Goal: Obtain resource: Obtain resource

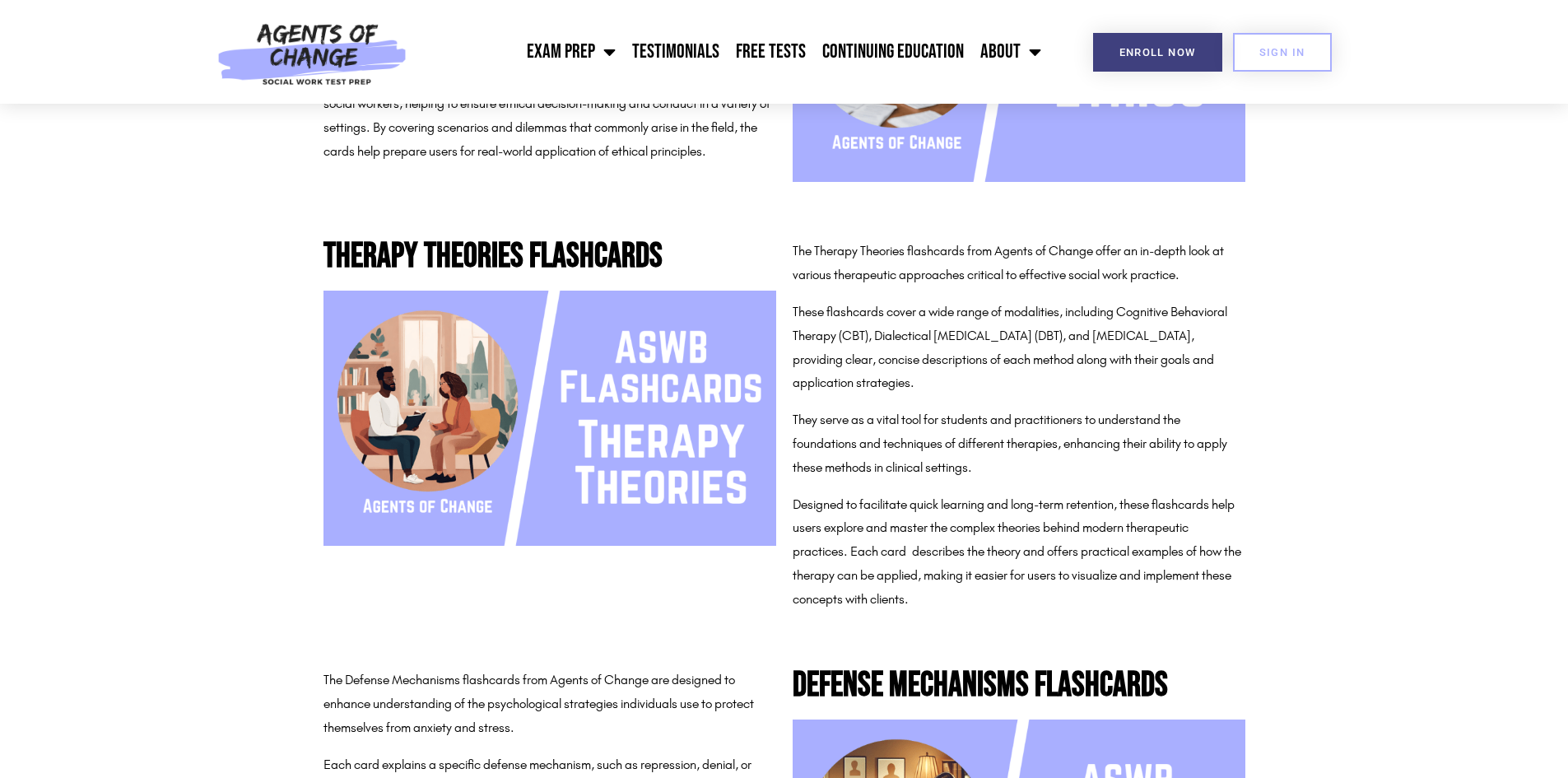
scroll to position [905, 0]
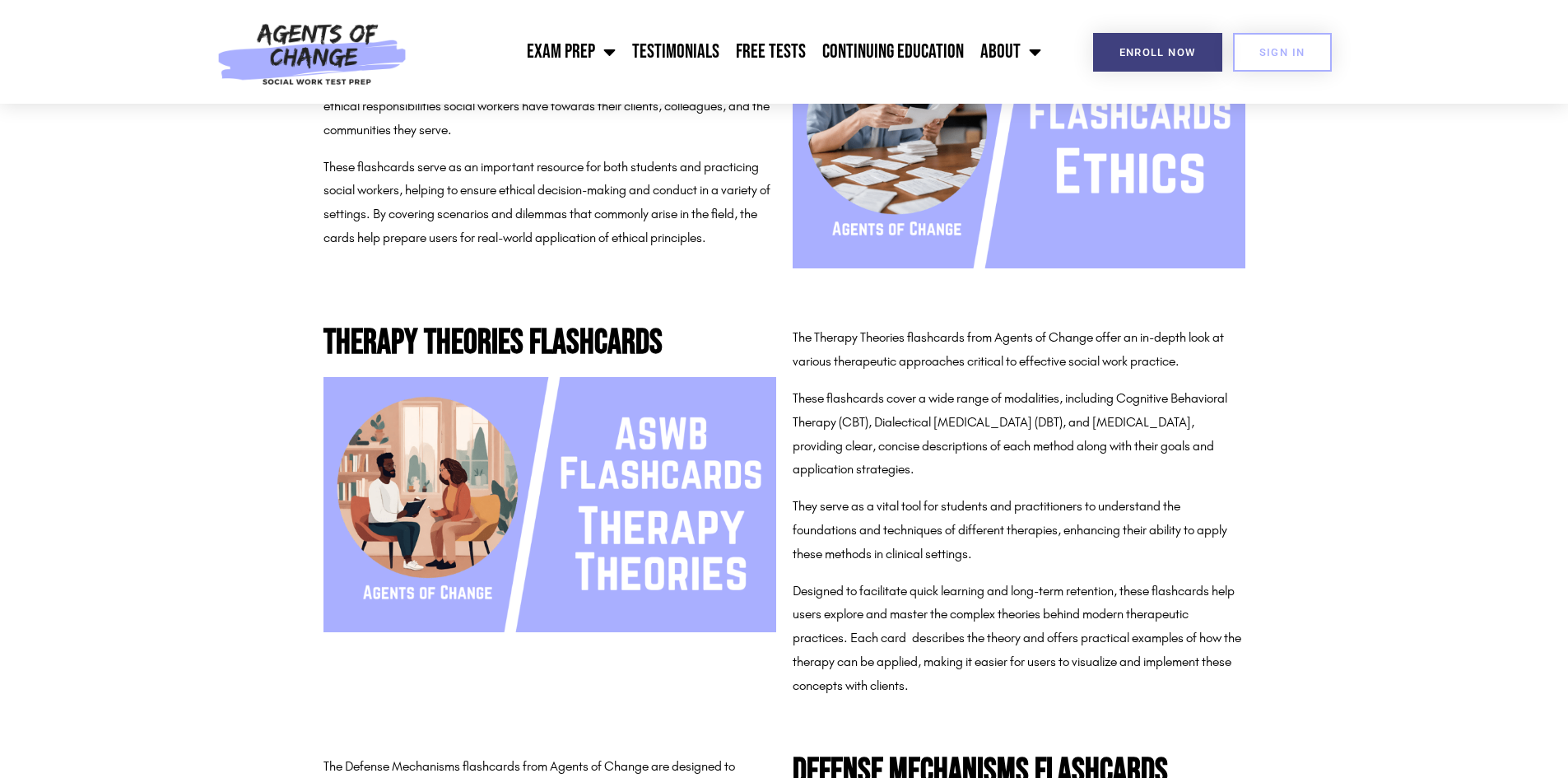
click at [504, 507] on img at bounding box center [550, 504] width 453 height 254
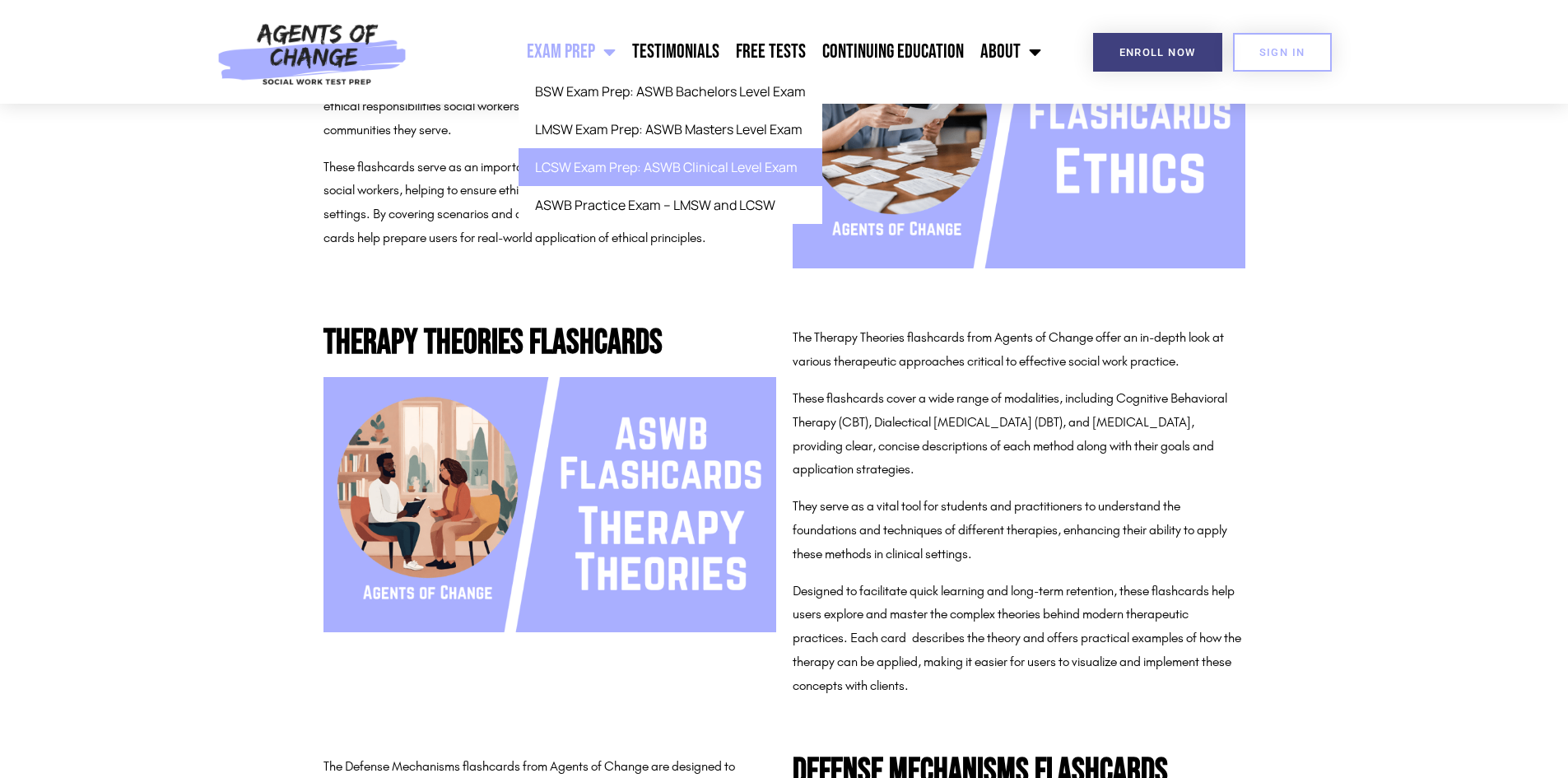
click at [615, 171] on link "LCSW Exam Prep: ASWB Clinical Level Exam" at bounding box center [670, 167] width 304 height 37
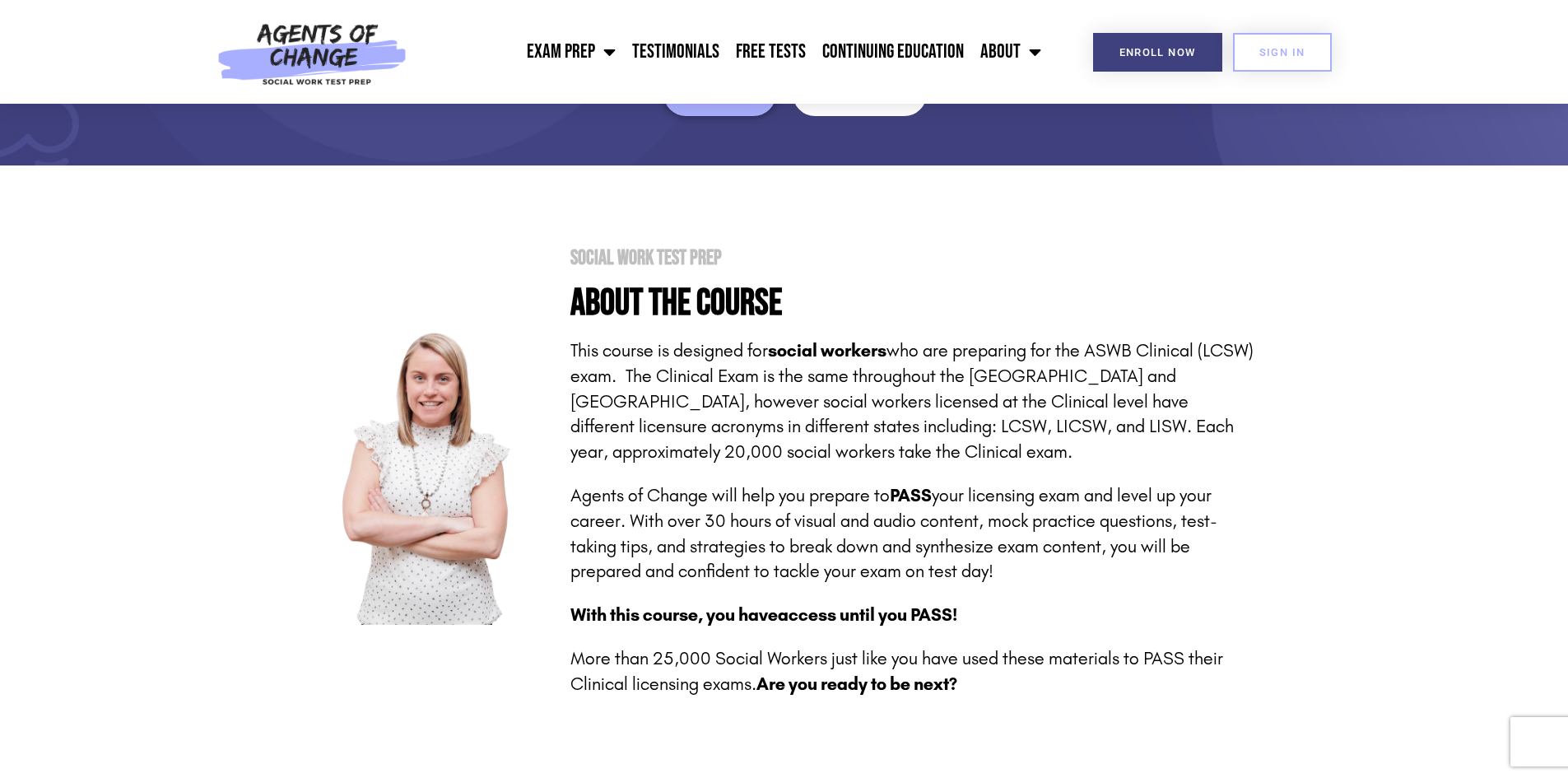
scroll to position [247, 0]
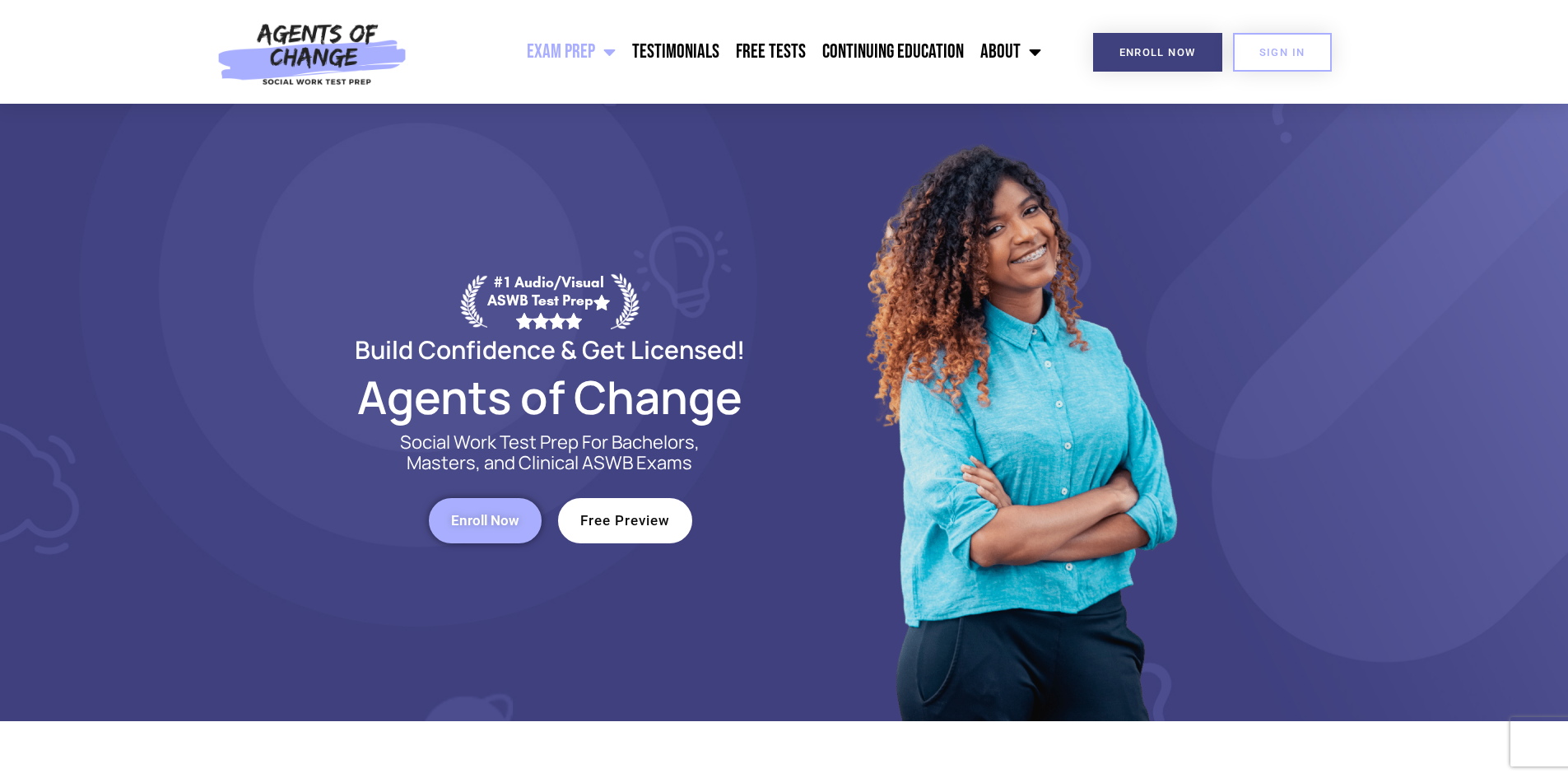
click at [484, 530] on link "Enroll Now" at bounding box center [485, 521] width 112 height 45
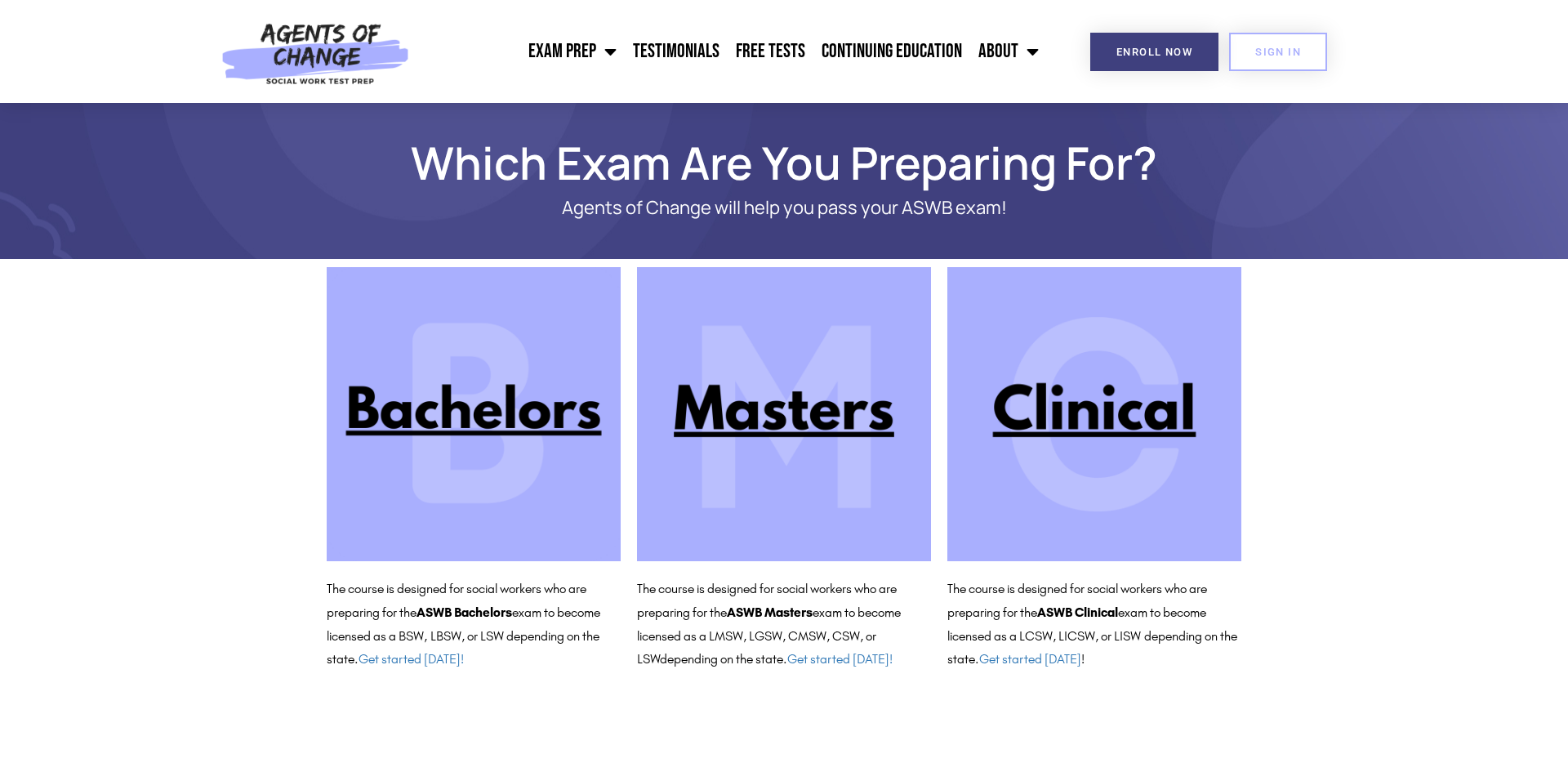
click at [1114, 431] on img at bounding box center [1095, 414] width 294 height 294
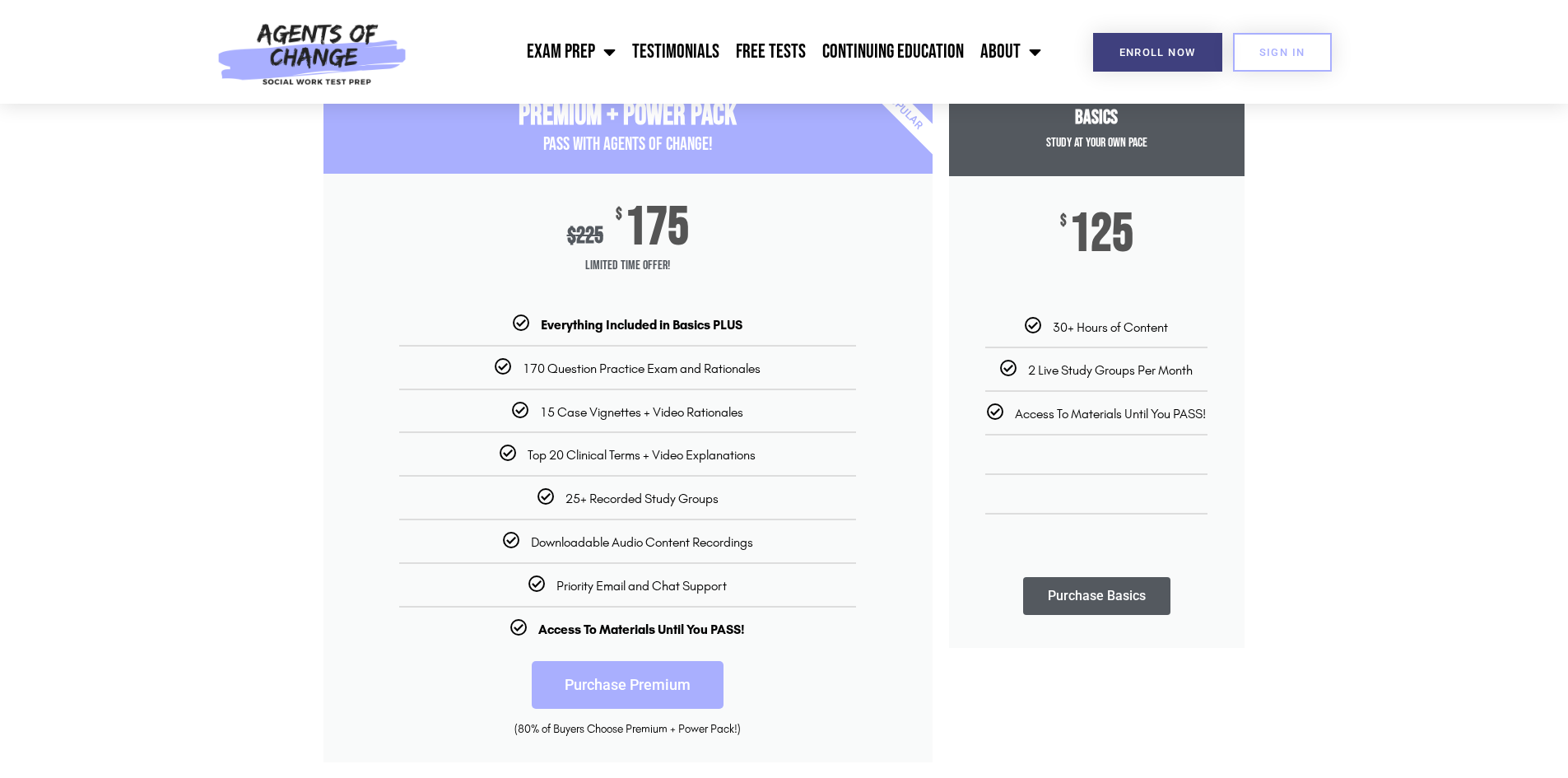
scroll to position [247, 0]
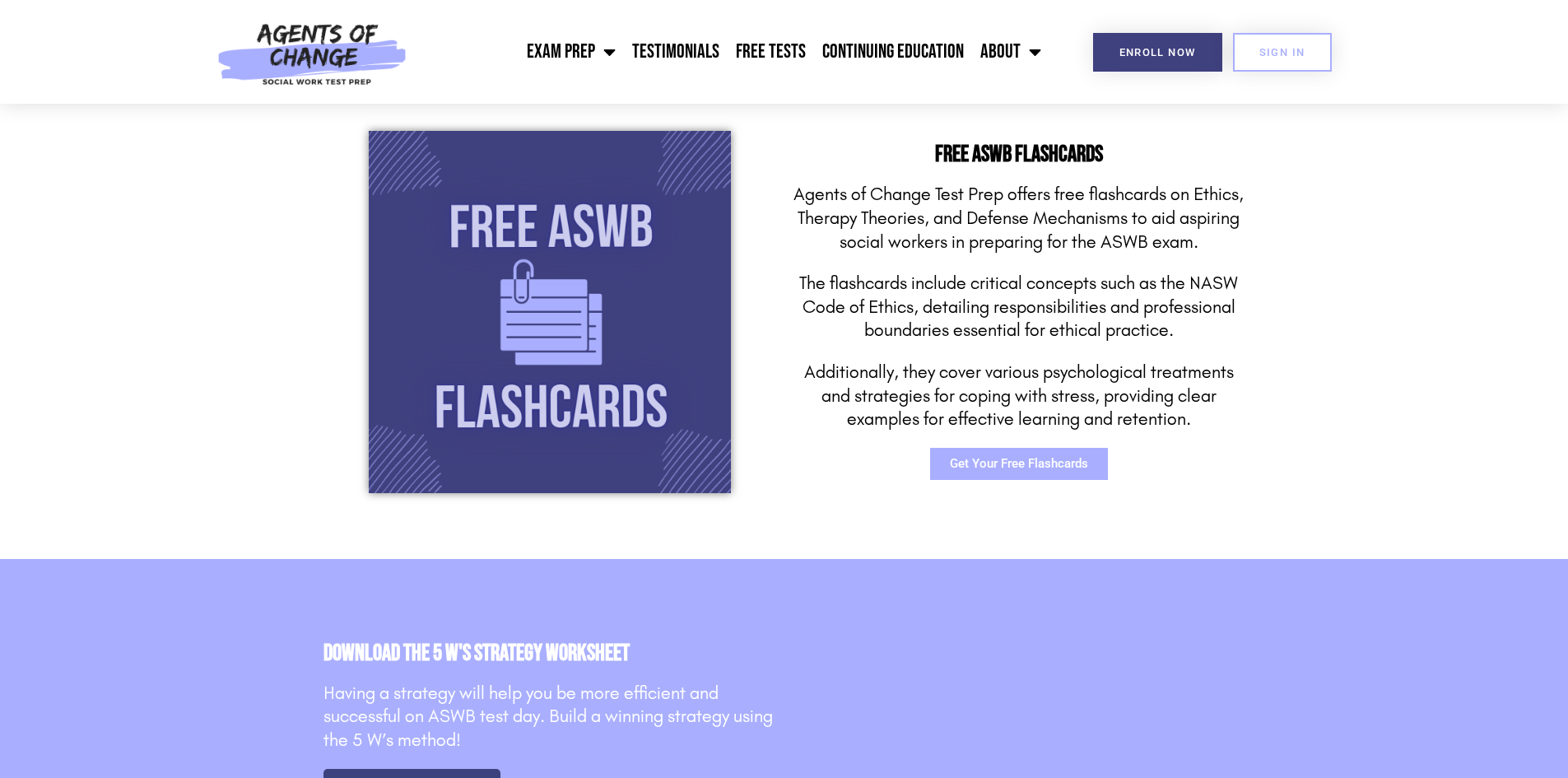
scroll to position [2305, 0]
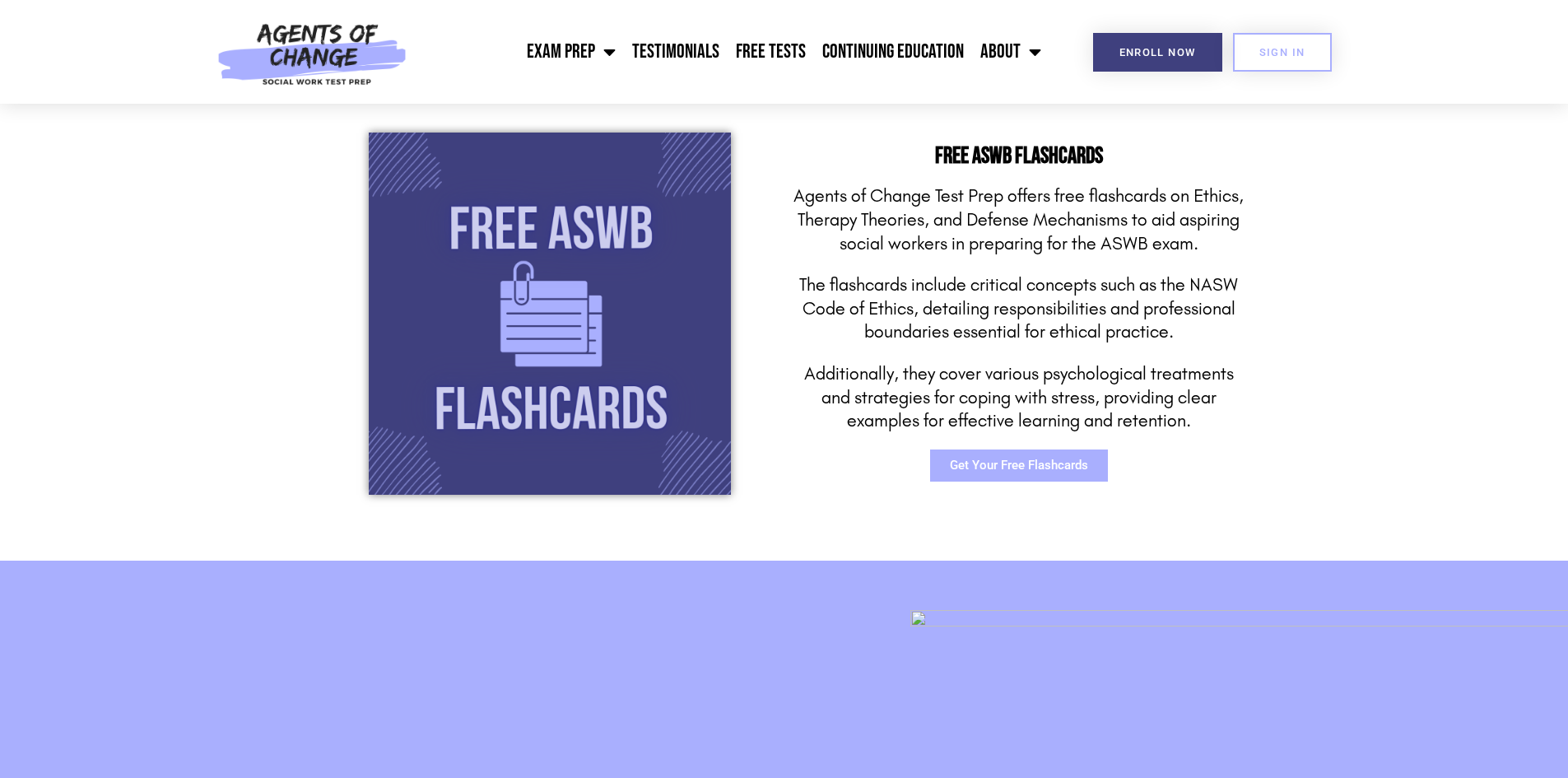
click at [1010, 475] on link "Get Your Free Flashcards" at bounding box center [1018, 466] width 177 height 32
click at [1035, 461] on span "Get Your Free Flashcards" at bounding box center [1019, 466] width 138 height 12
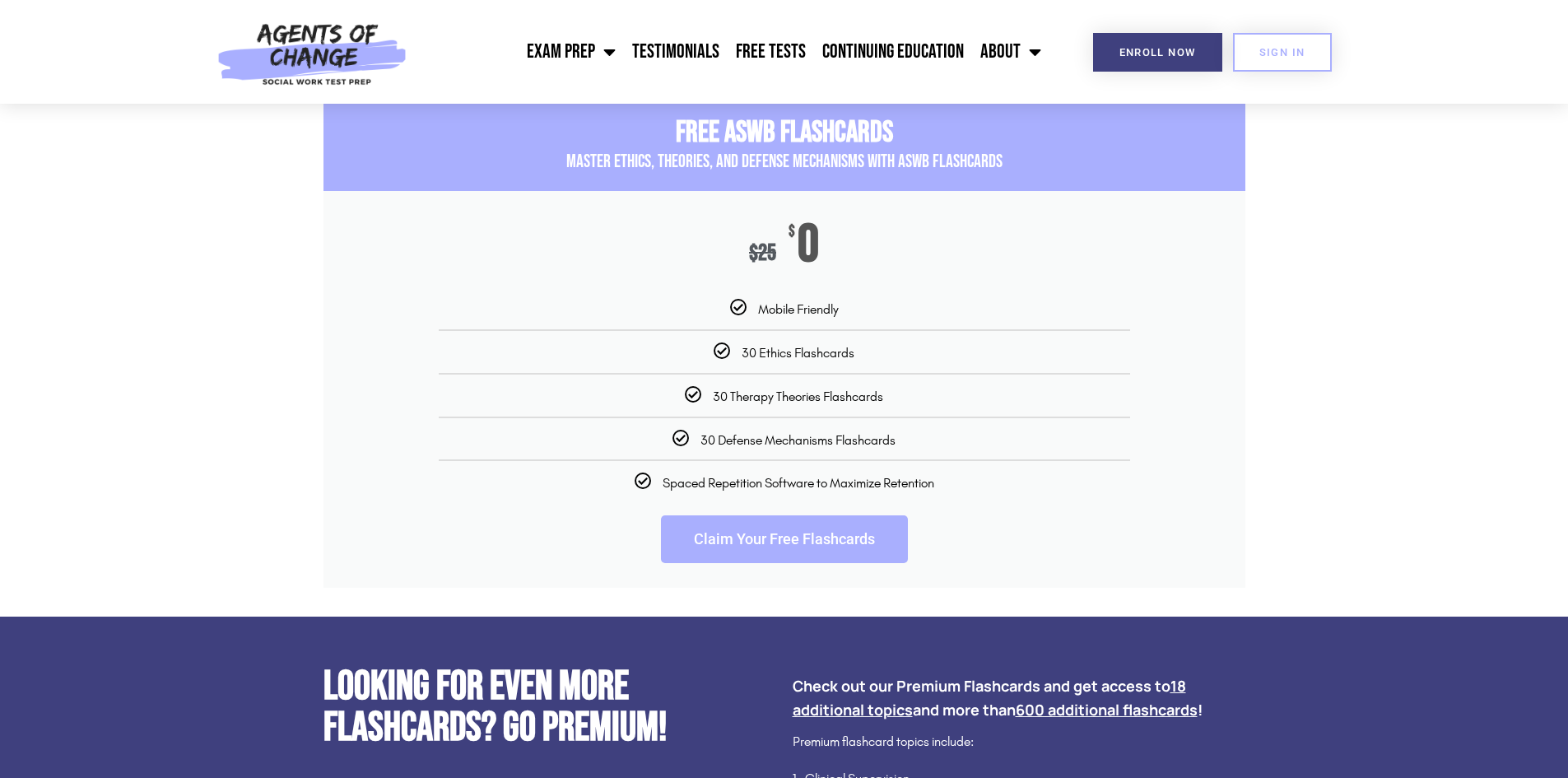
scroll to position [2470, 0]
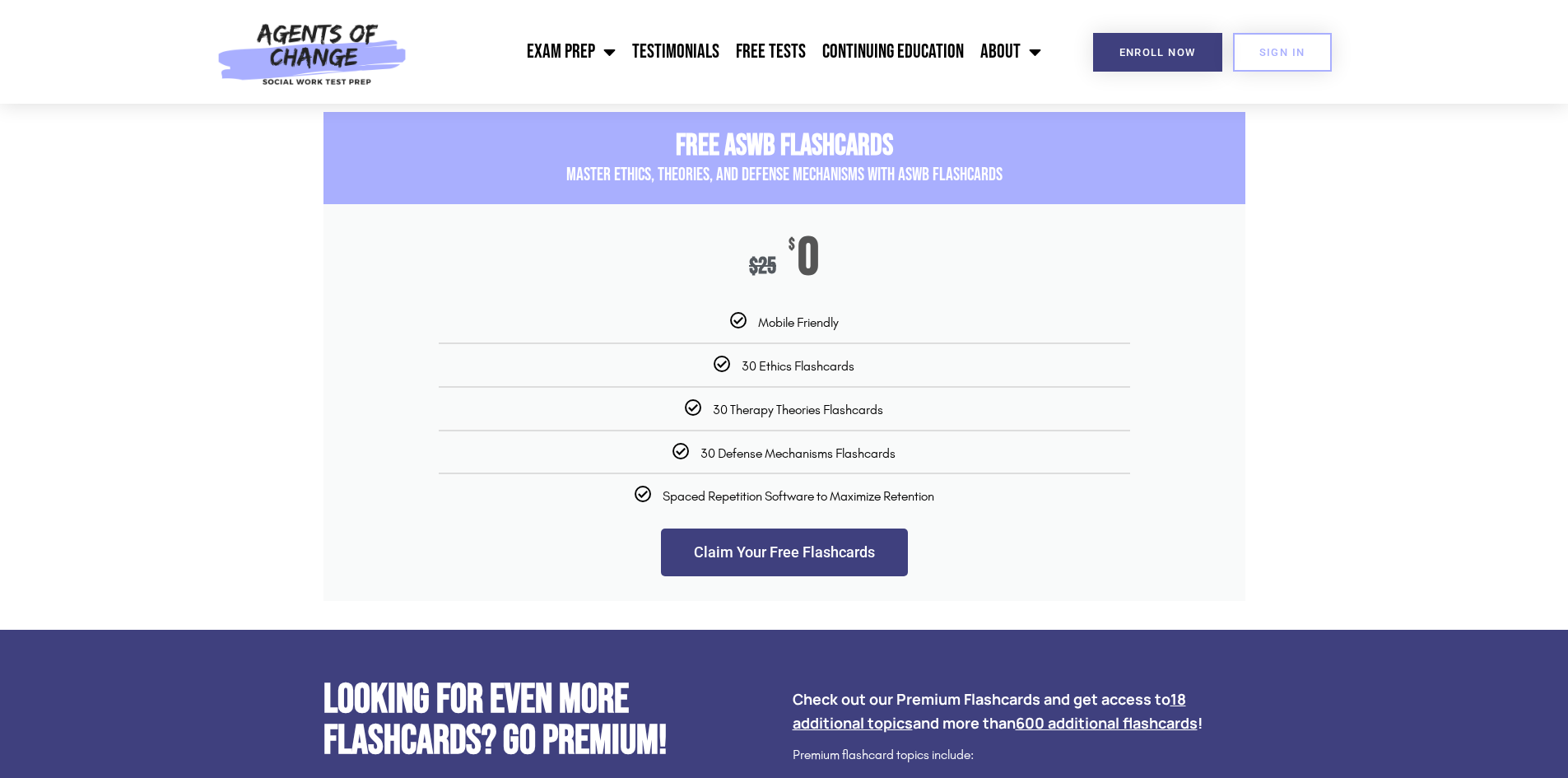
click at [799, 576] on link "Claim Your Free Flashcards" at bounding box center [784, 552] width 247 height 47
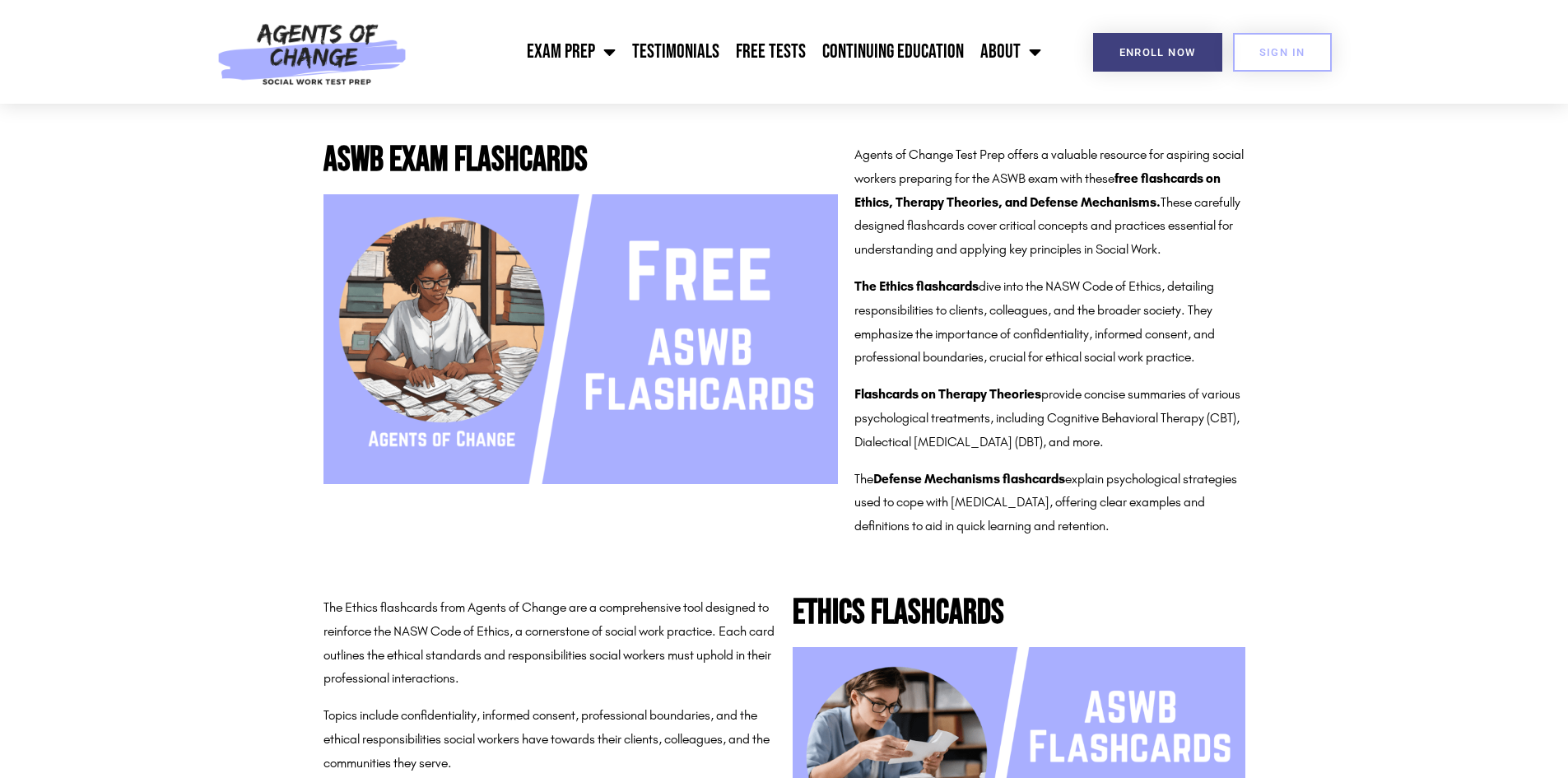
scroll to position [247, 0]
